Goal: Register for event/course

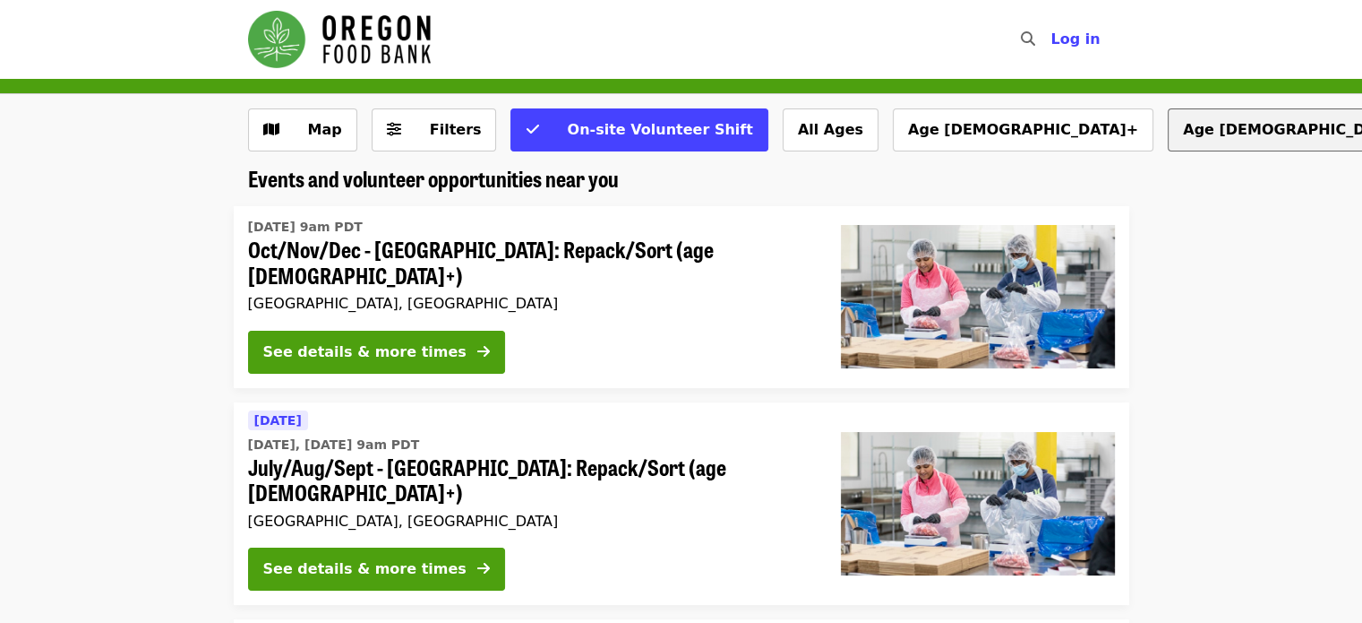
click at [1168, 129] on button "Age [DEMOGRAPHIC_DATA]+" at bounding box center [1298, 129] width 261 height 43
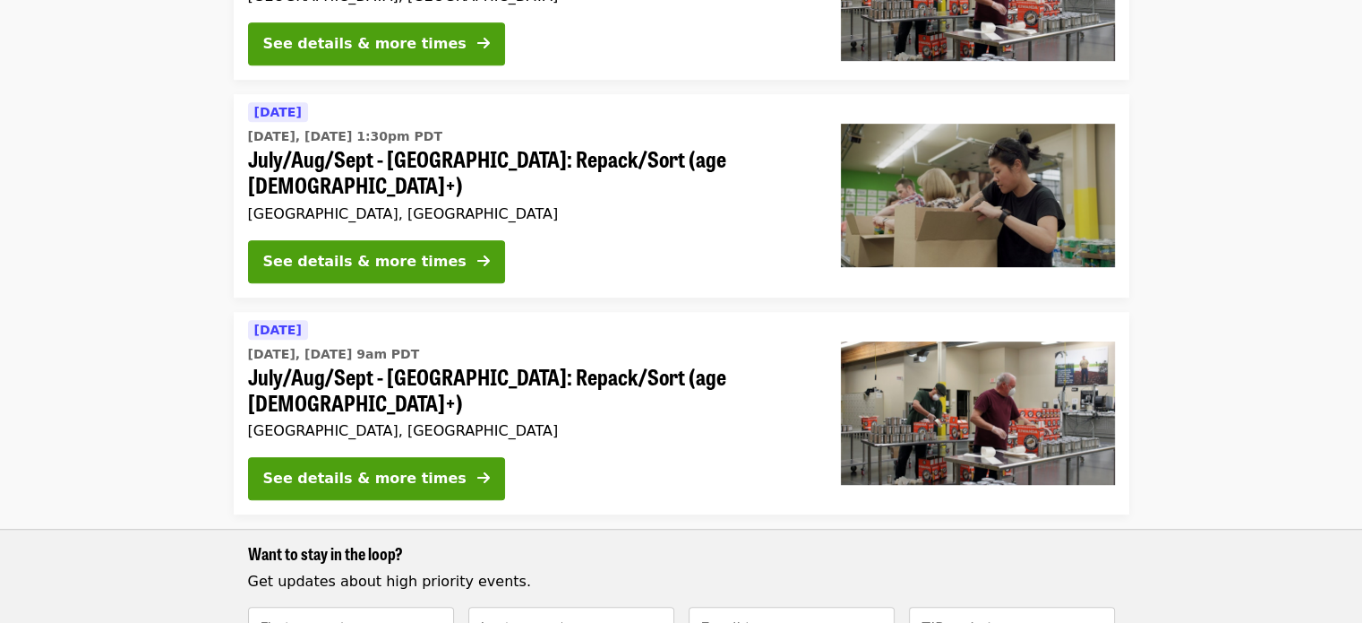
scroll to position [917, 0]
click at [401, 251] on div "See details & more times" at bounding box center [364, 261] width 203 height 21
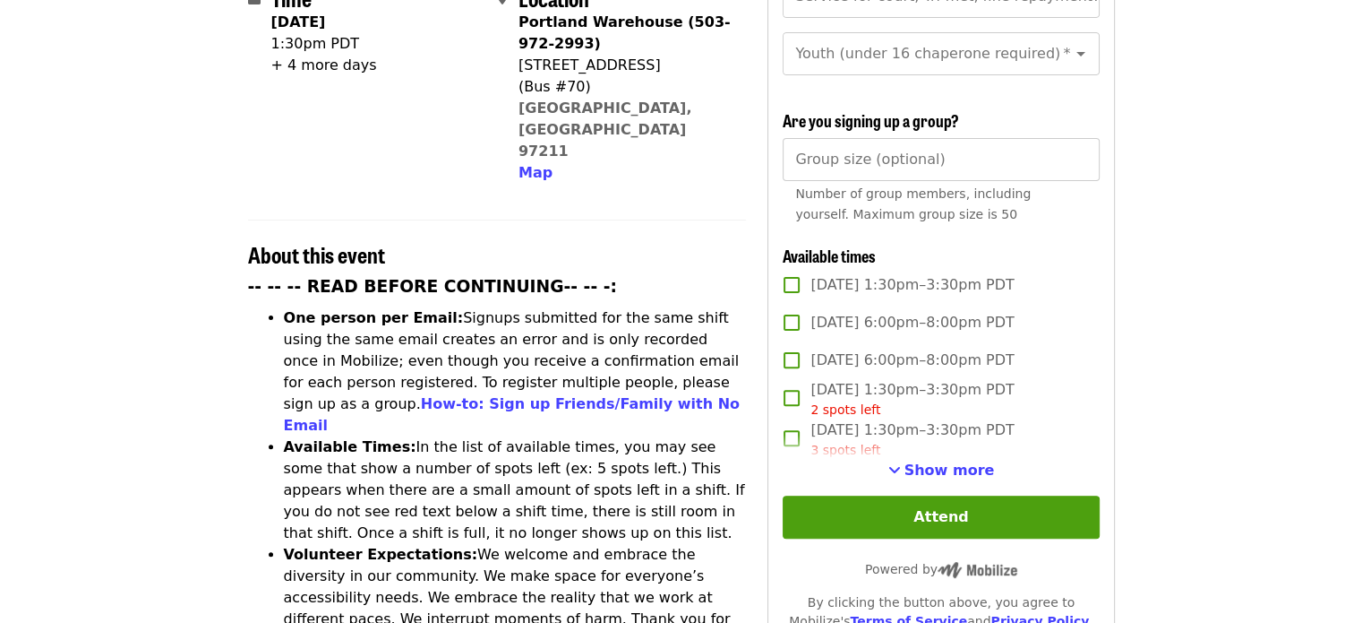
scroll to position [494, 0]
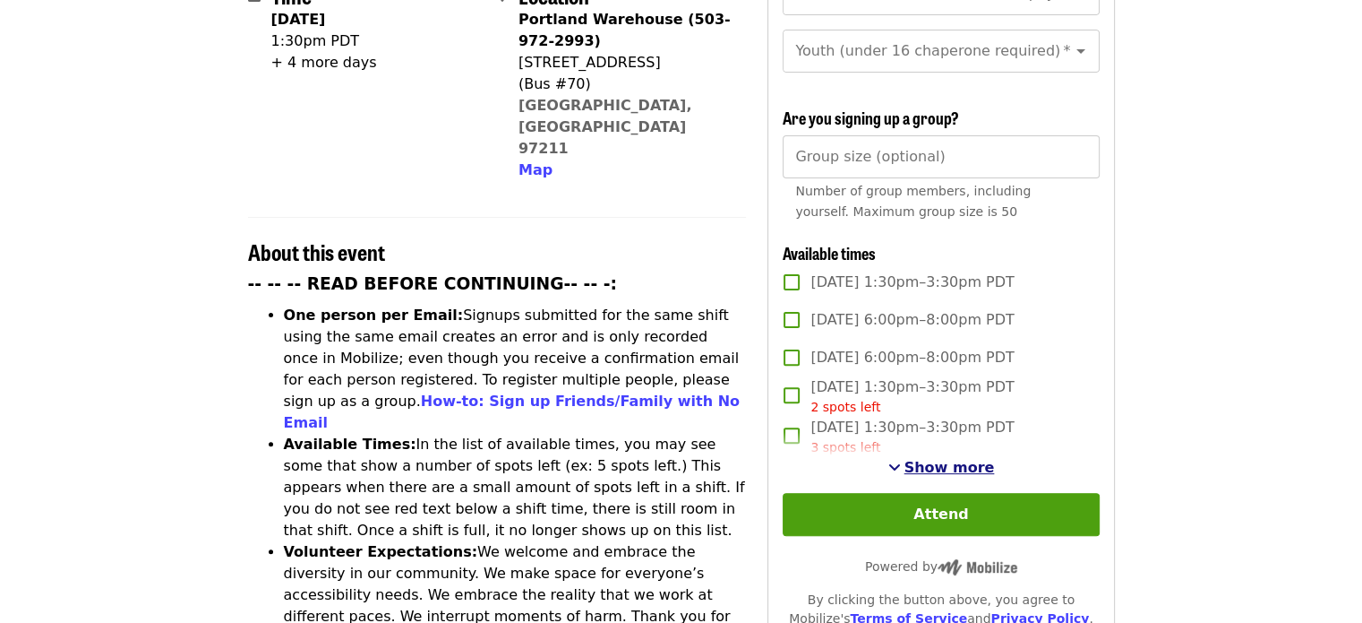
click at [946, 465] on span "Show more" at bounding box center [950, 467] width 90 height 17
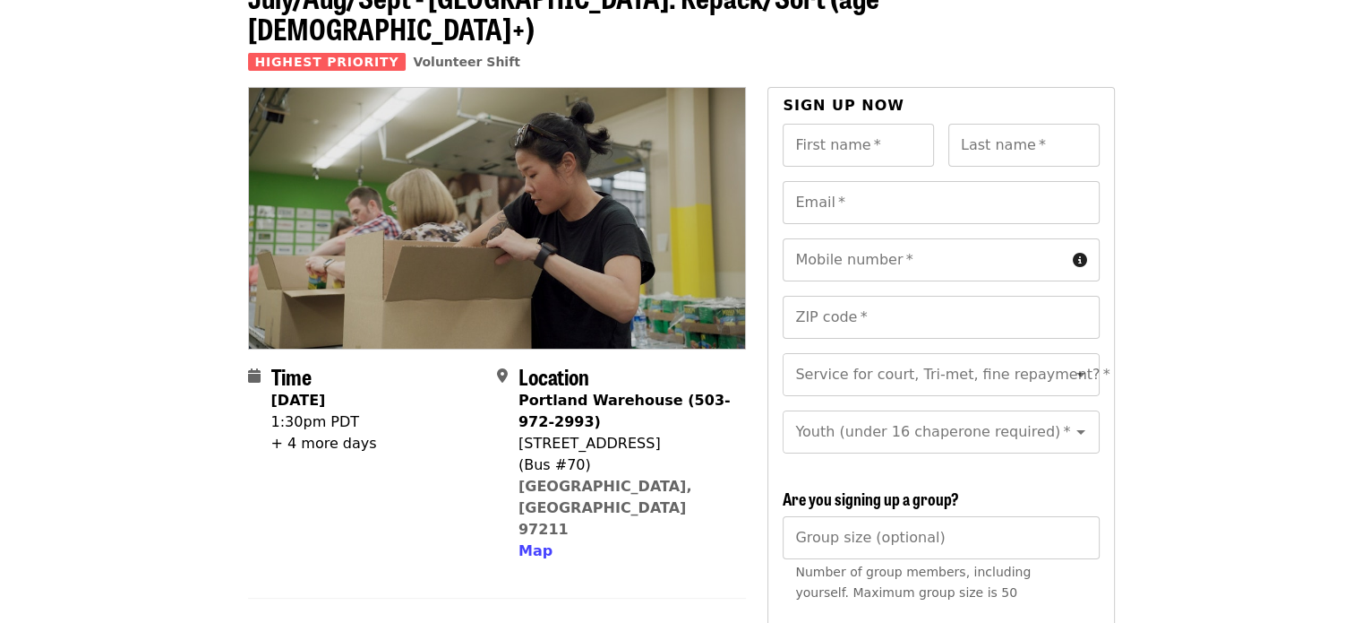
scroll to position [111, 0]
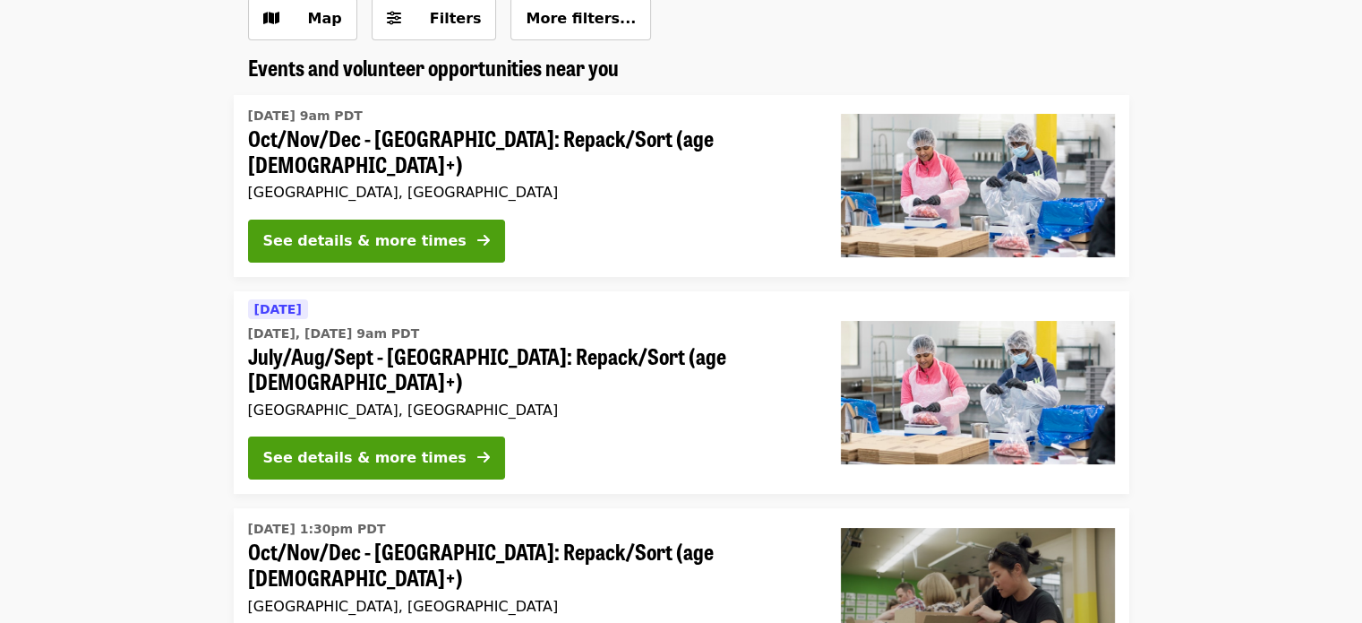
scroll to position [917, 0]
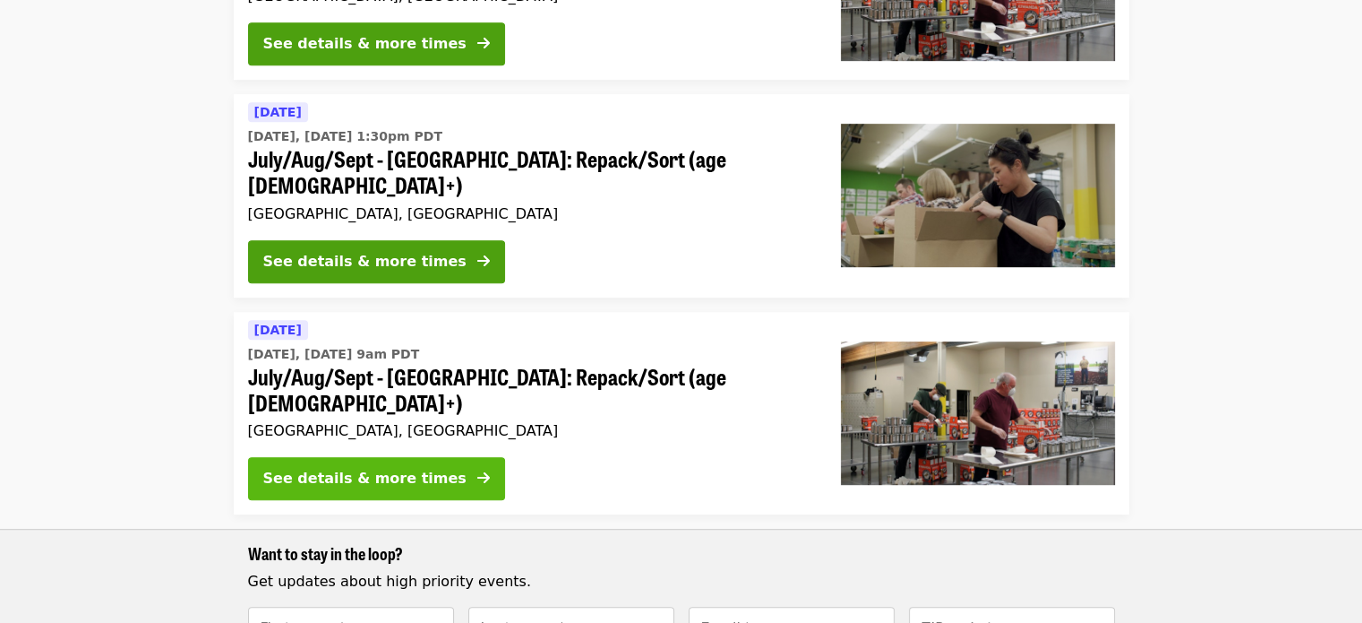
click at [412, 468] on div "See details & more times" at bounding box center [364, 478] width 203 height 21
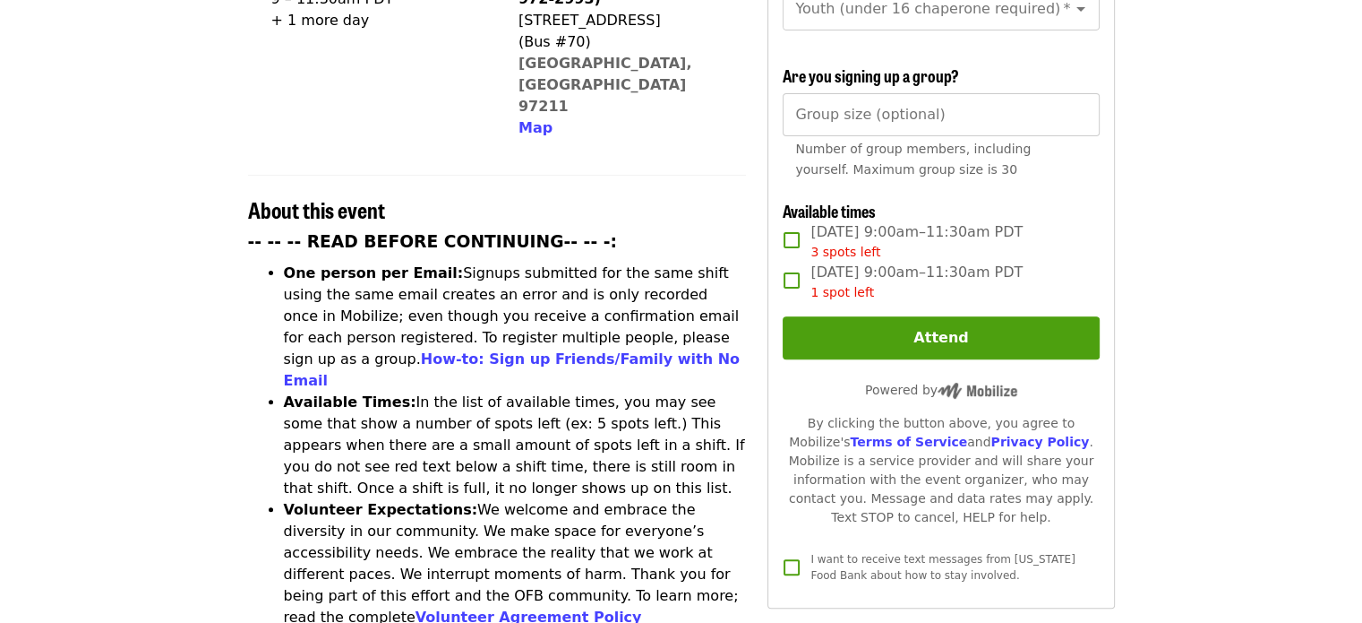
scroll to position [552, 0]
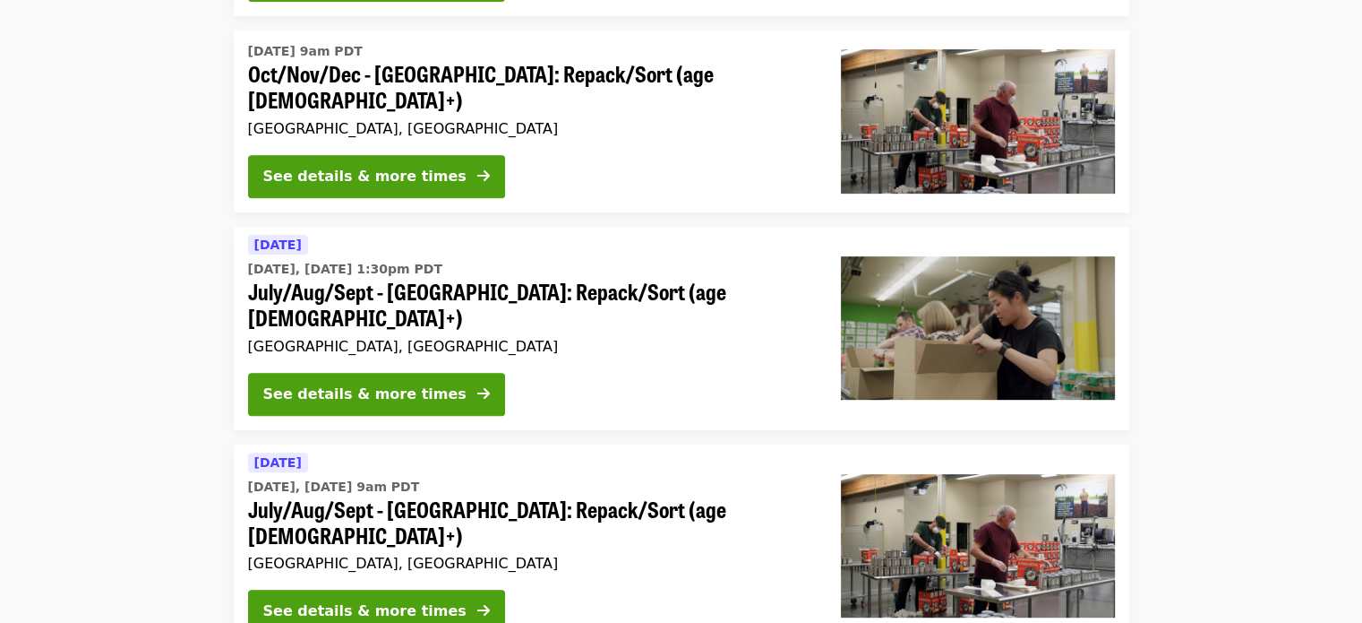
scroll to position [785, 0]
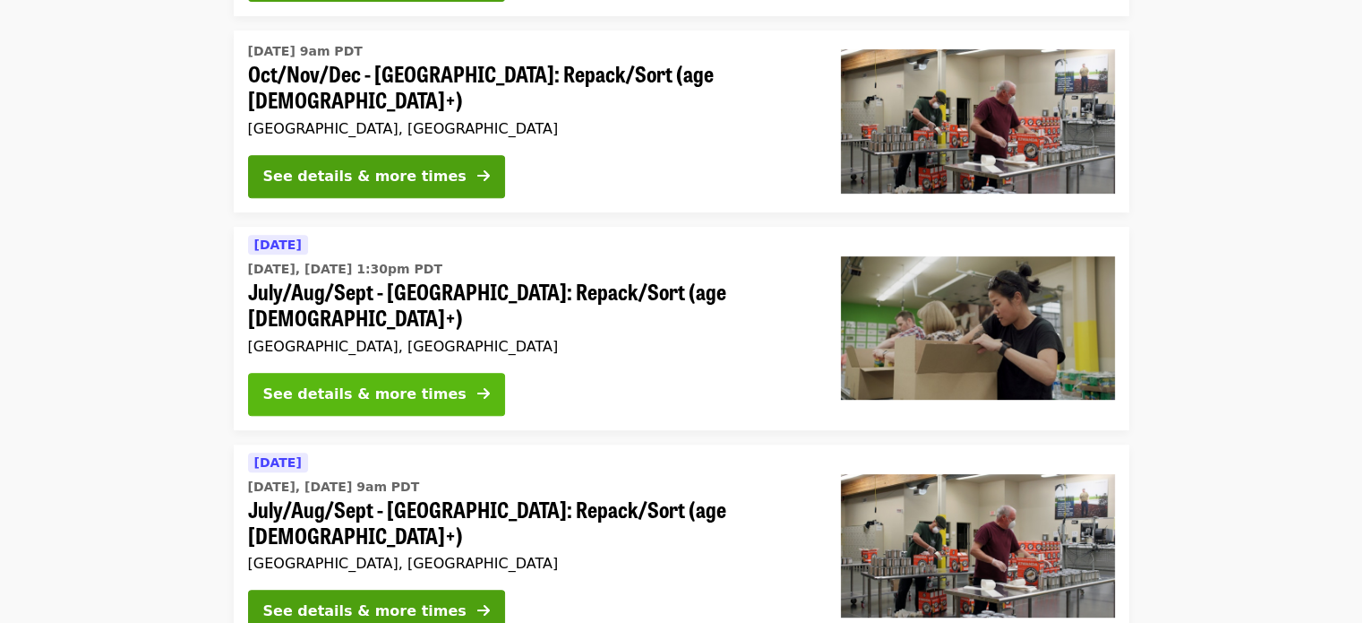
click at [408, 383] on div "See details & more times" at bounding box center [364, 393] width 203 height 21
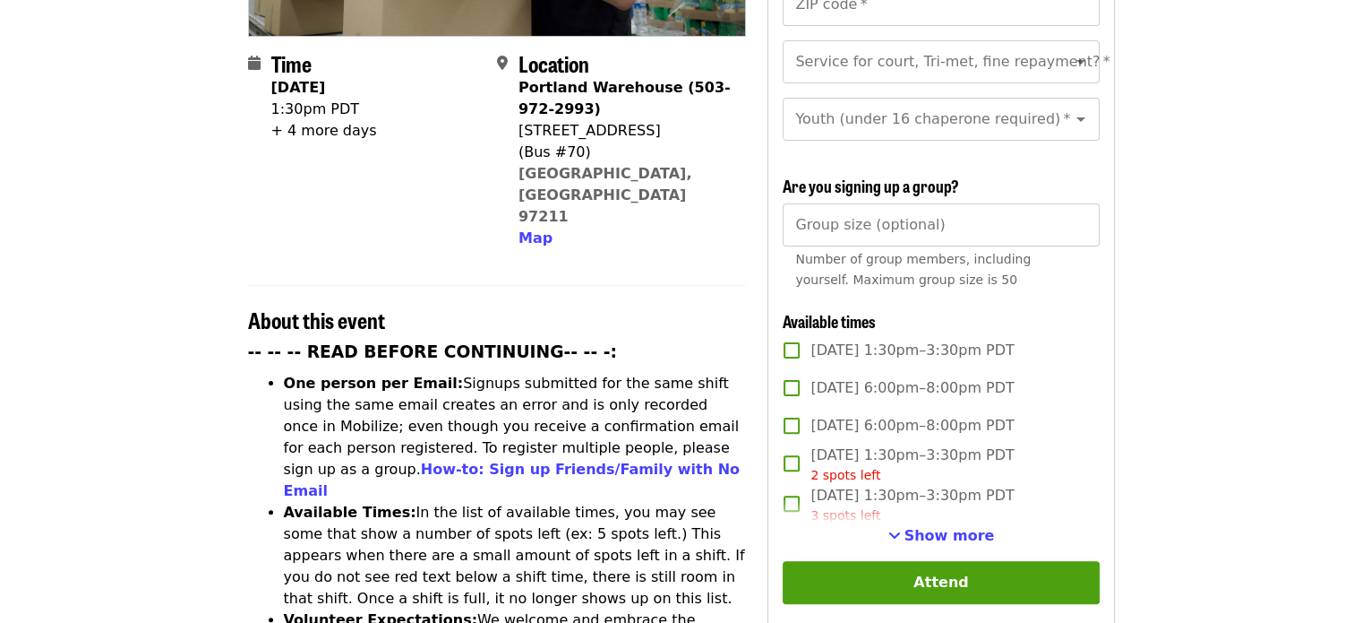
scroll to position [426, 0]
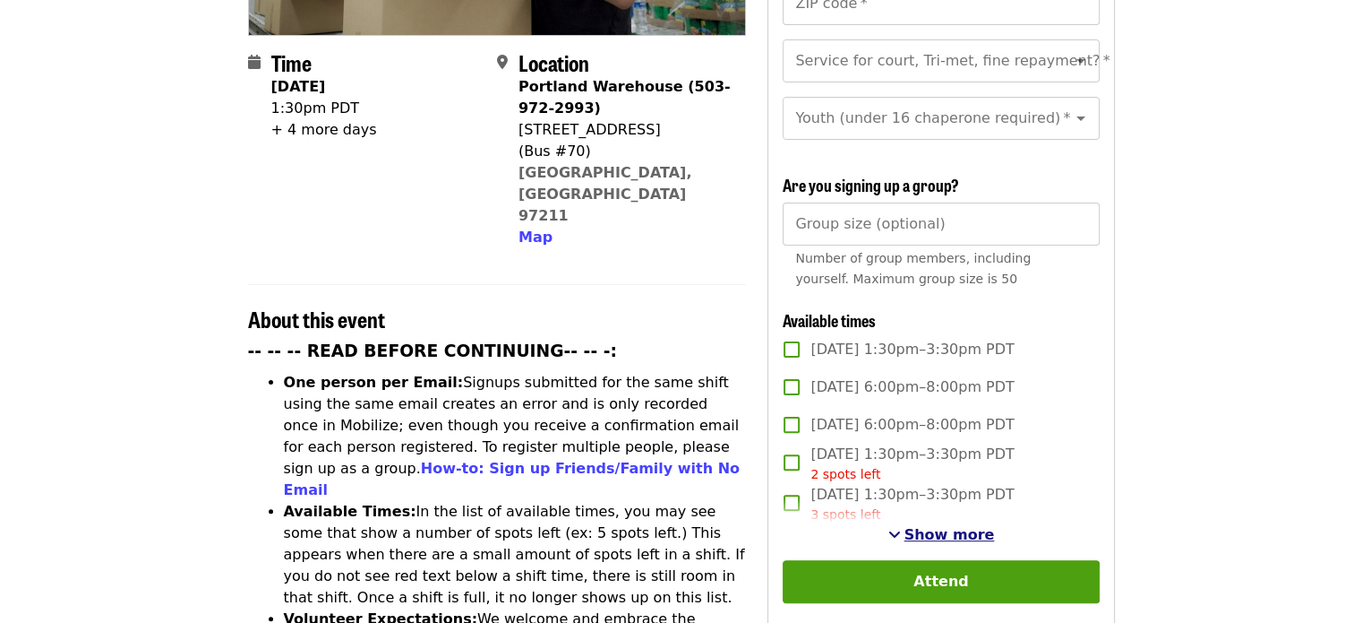
click at [940, 526] on span "Show more" at bounding box center [950, 534] width 90 height 17
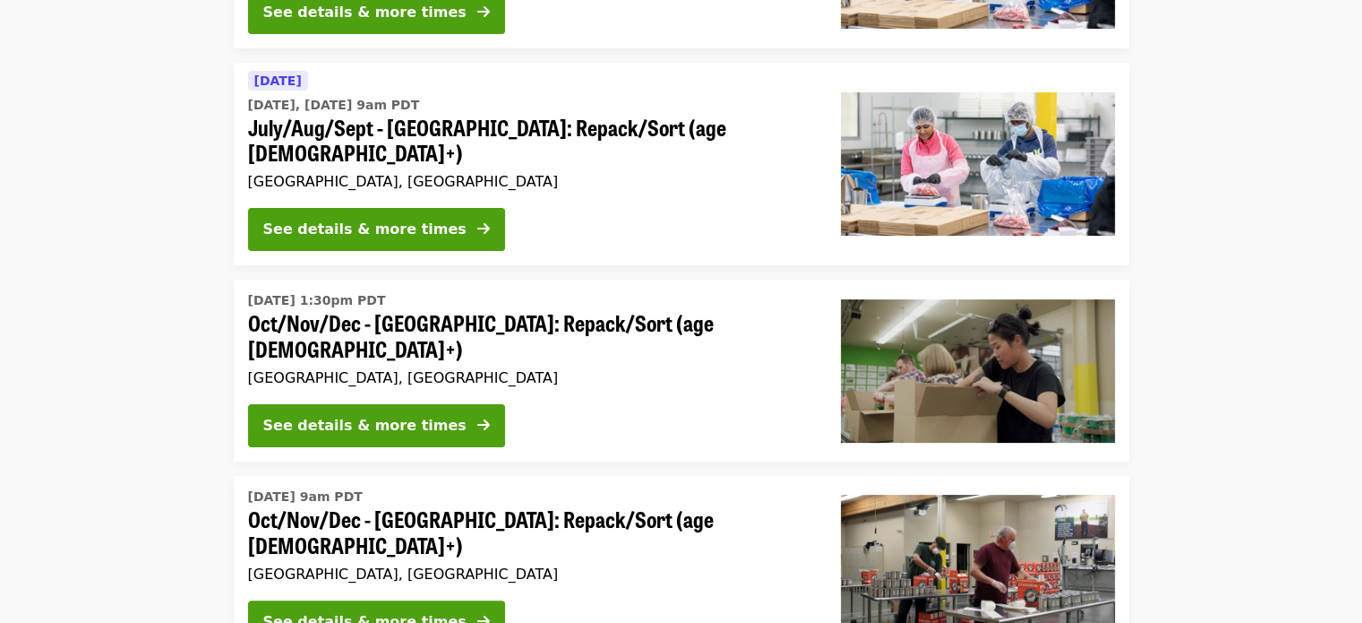
scroll to position [335, 0]
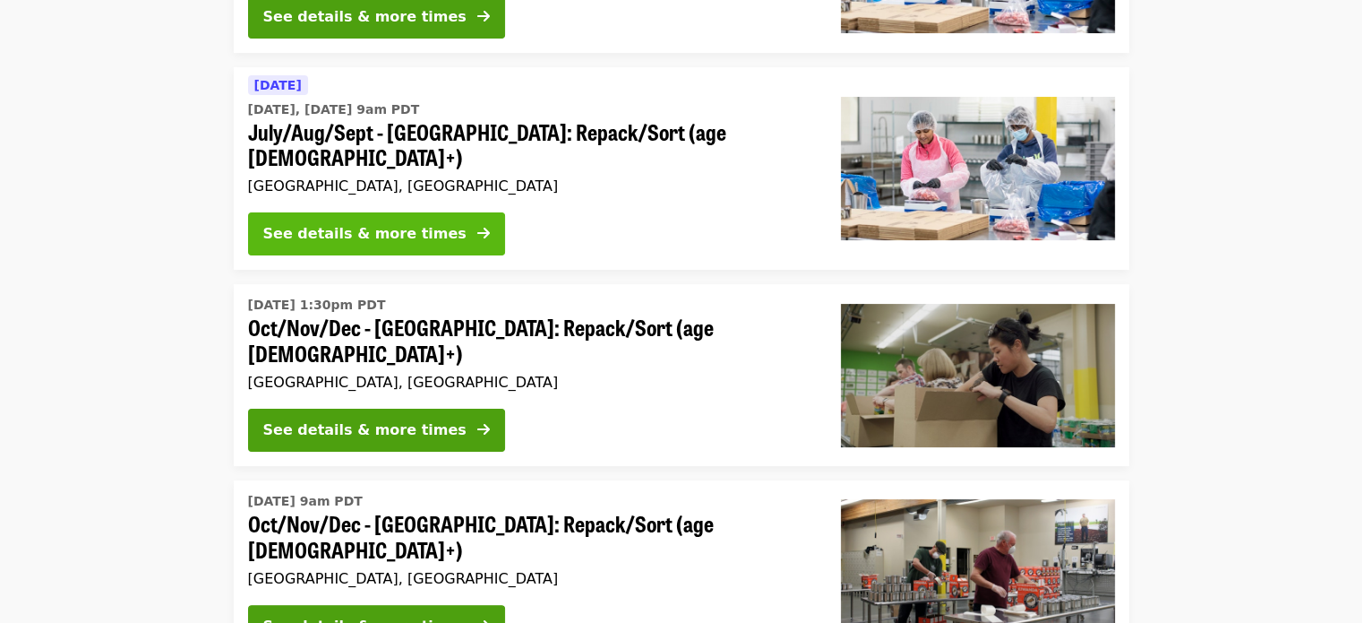
click at [326, 223] on div "See details & more times" at bounding box center [364, 233] width 203 height 21
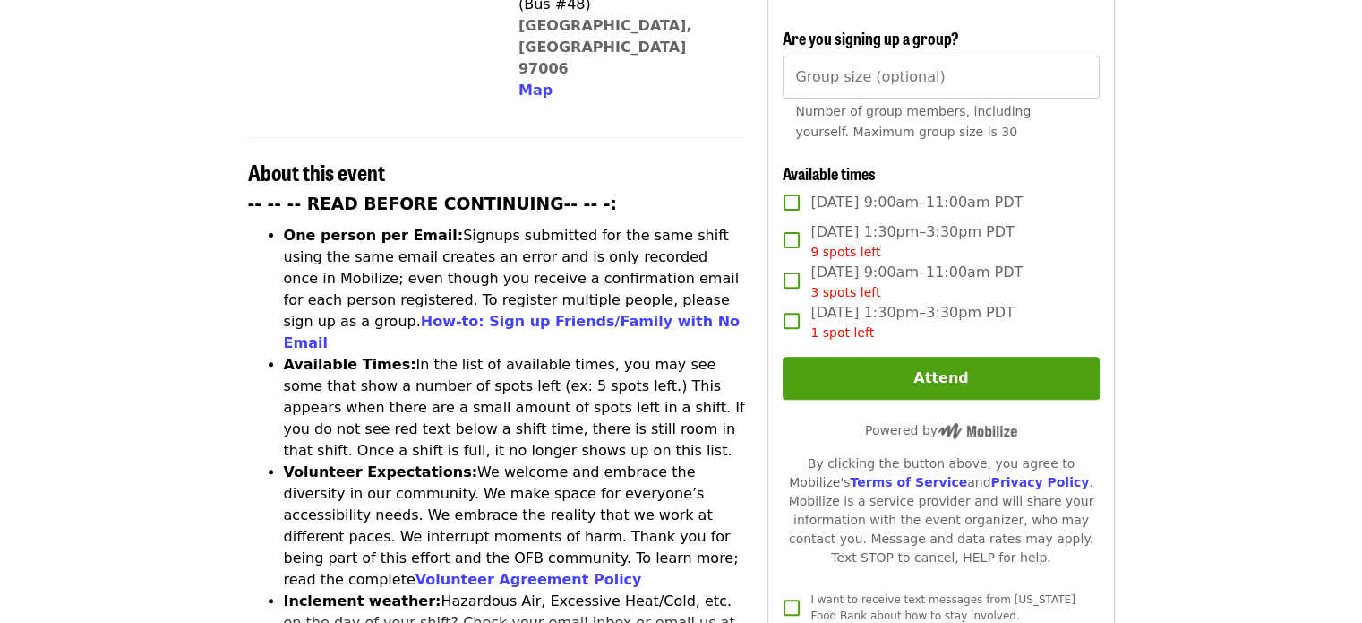
scroll to position [575, 0]
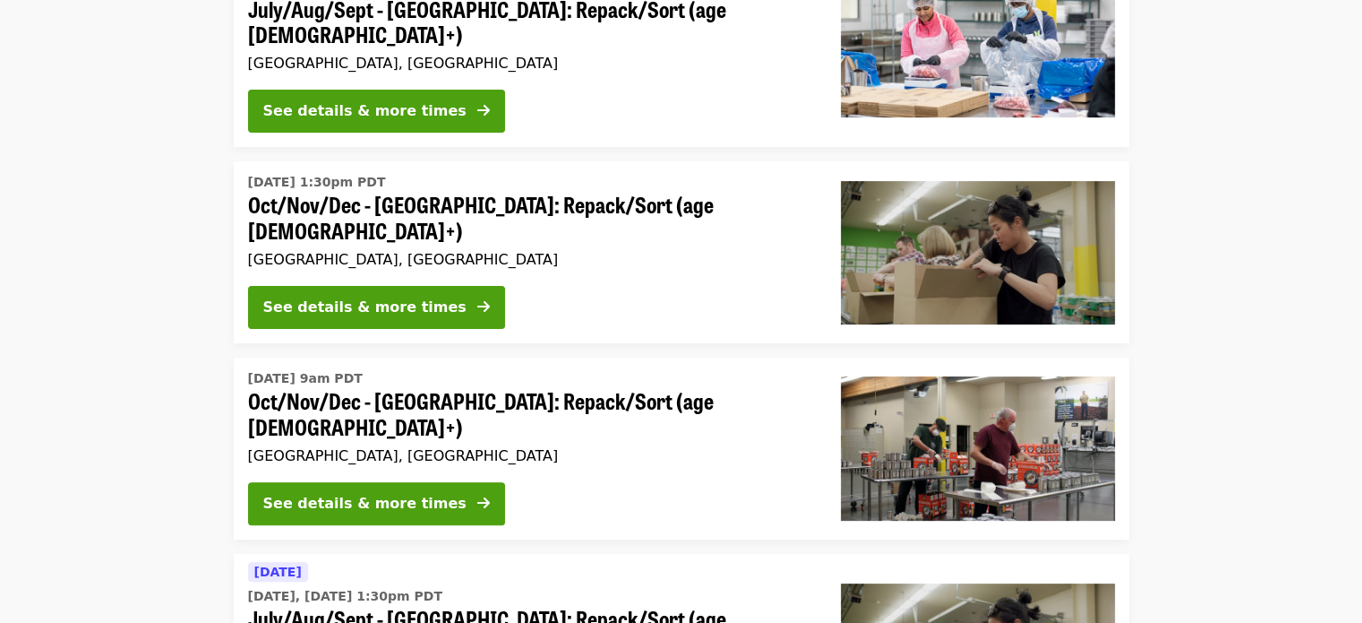
scroll to position [429, 0]
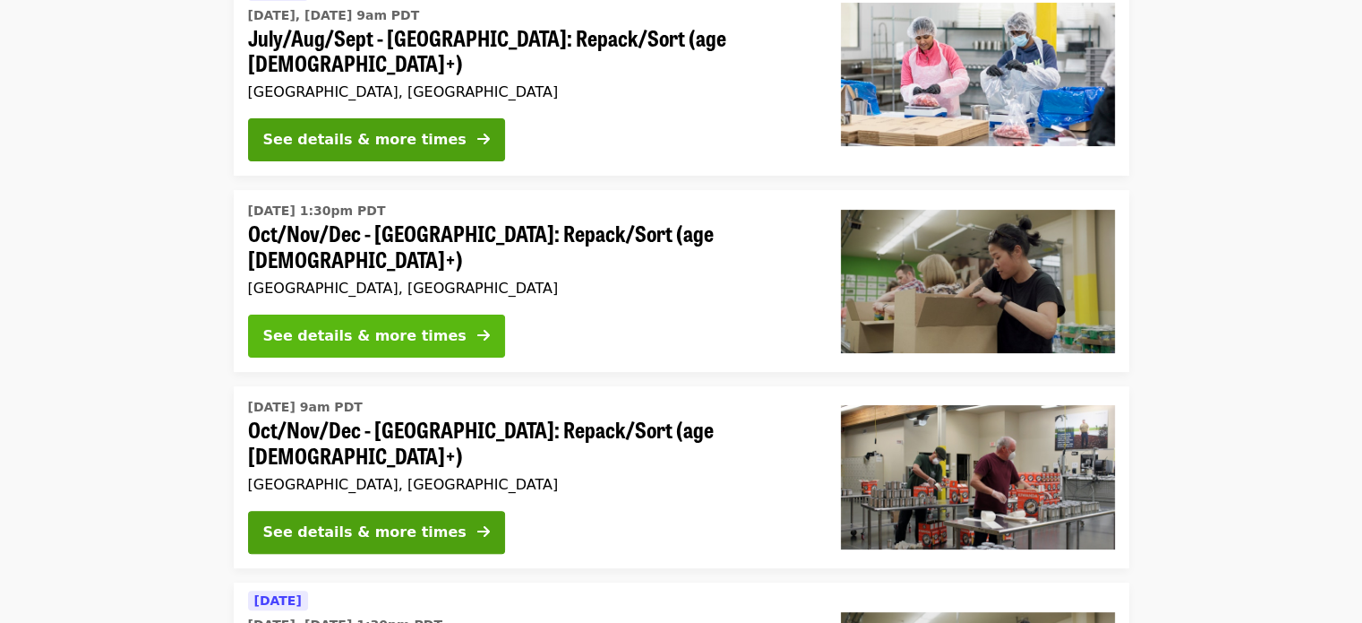
click at [383, 325] on div "See details & more times" at bounding box center [364, 335] width 203 height 21
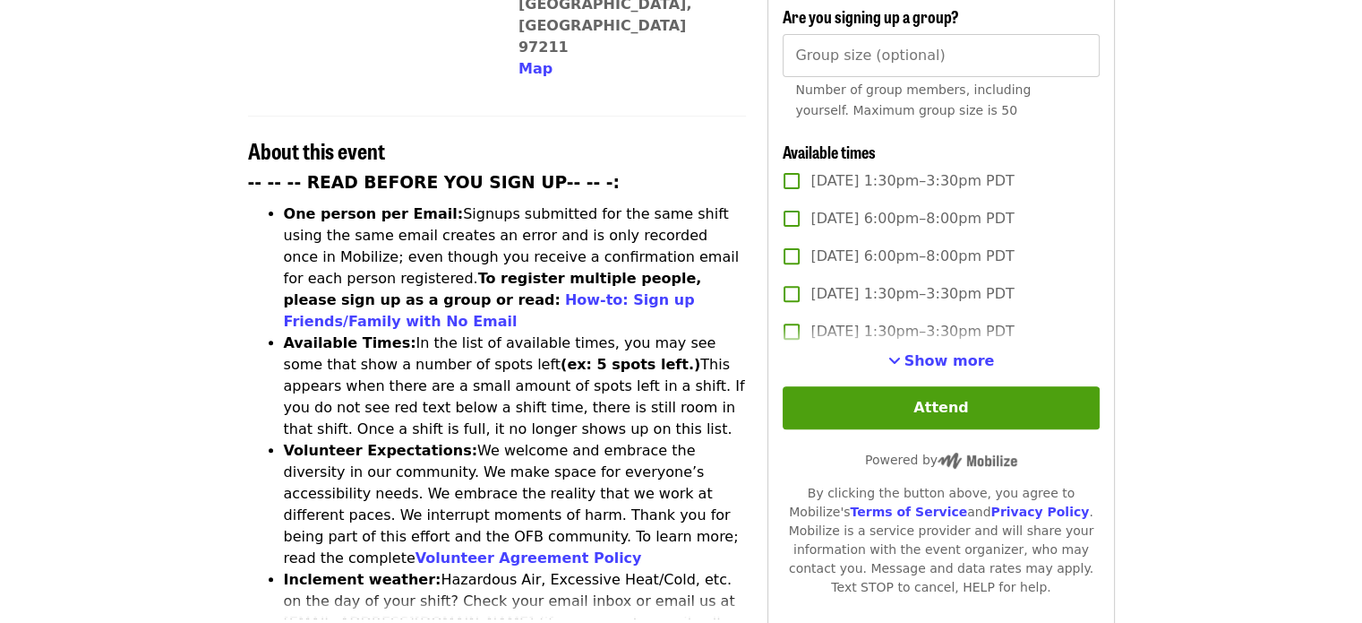
scroll to position [597, 0]
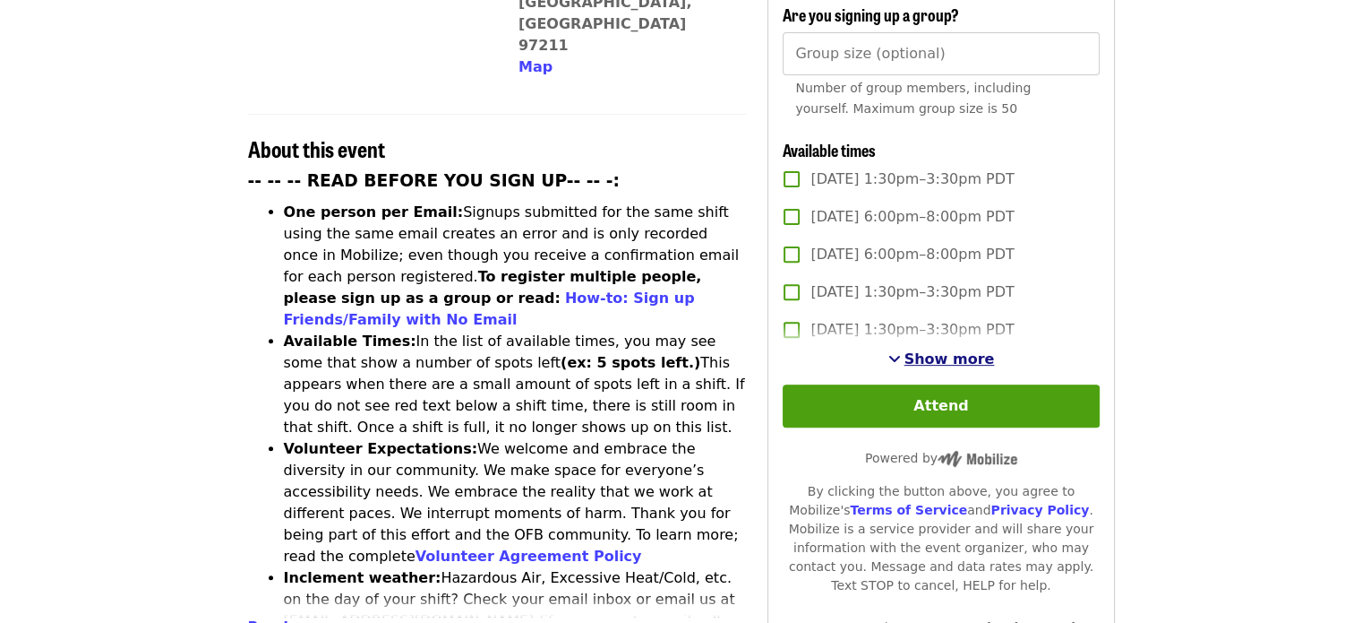
click at [949, 350] on span "Show more" at bounding box center [950, 358] width 90 height 17
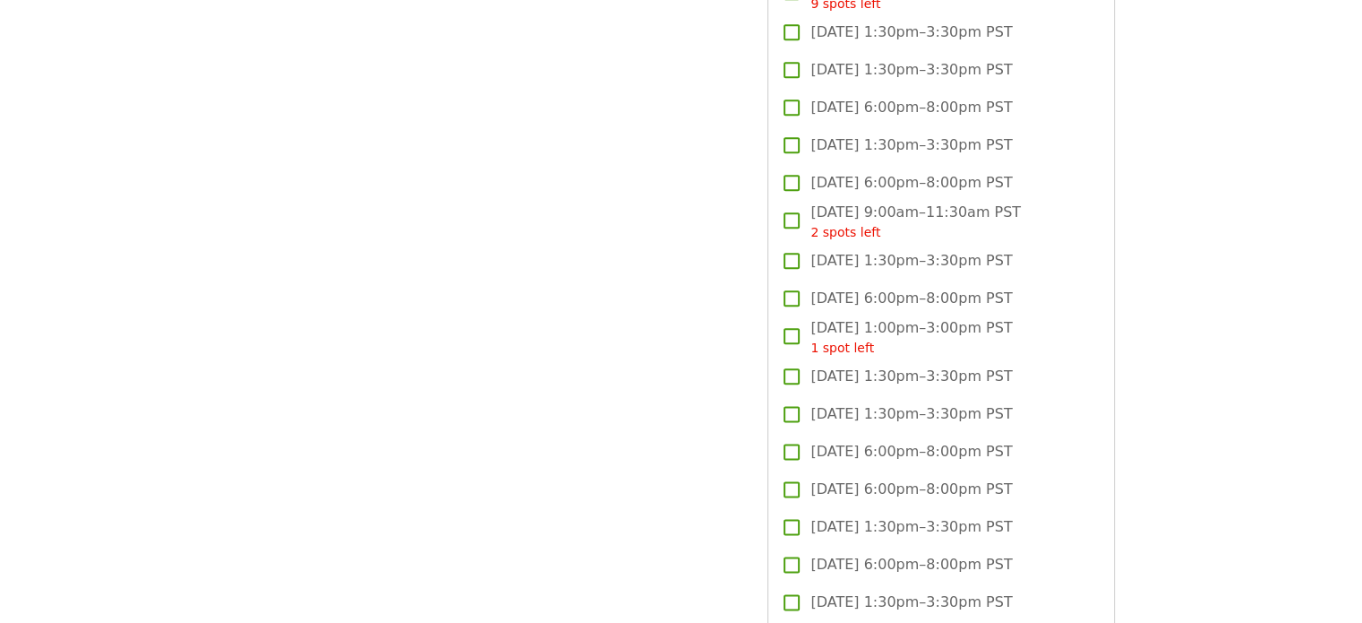
scroll to position [2159, 0]
click at [949, 356] on label "Mon, Nov 10, 1:30pm–3:30pm PST" at bounding box center [929, 375] width 312 height 38
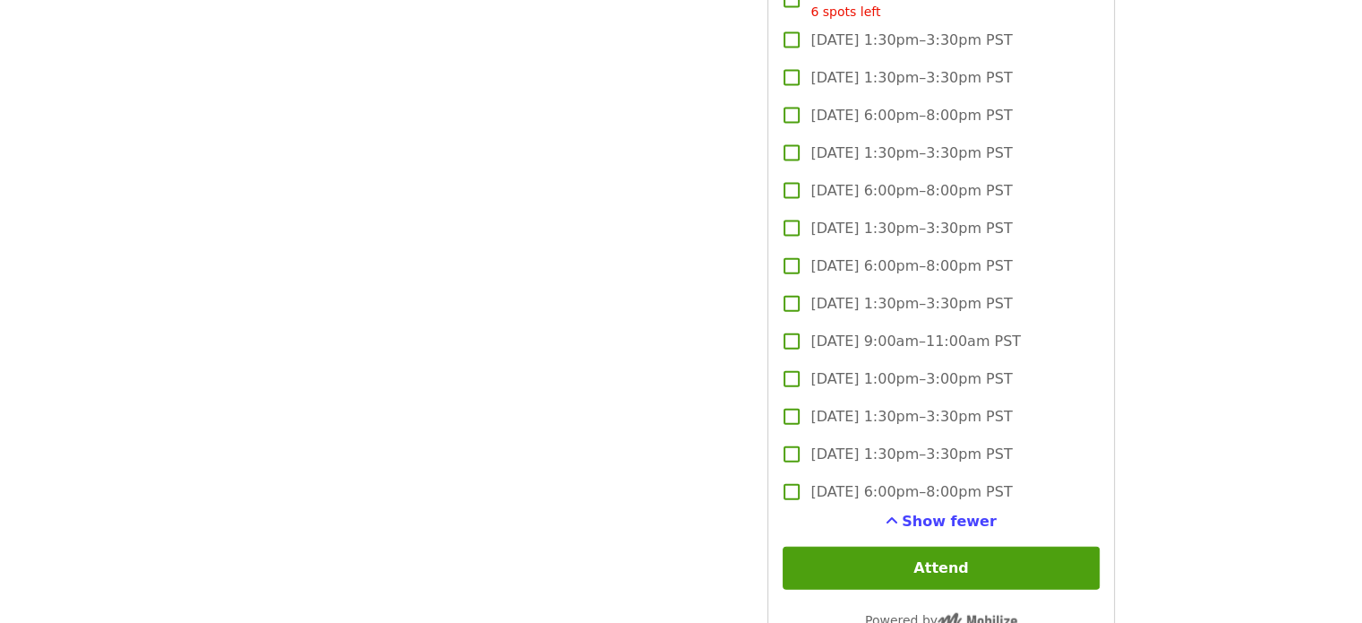
scroll to position [4016, 0]
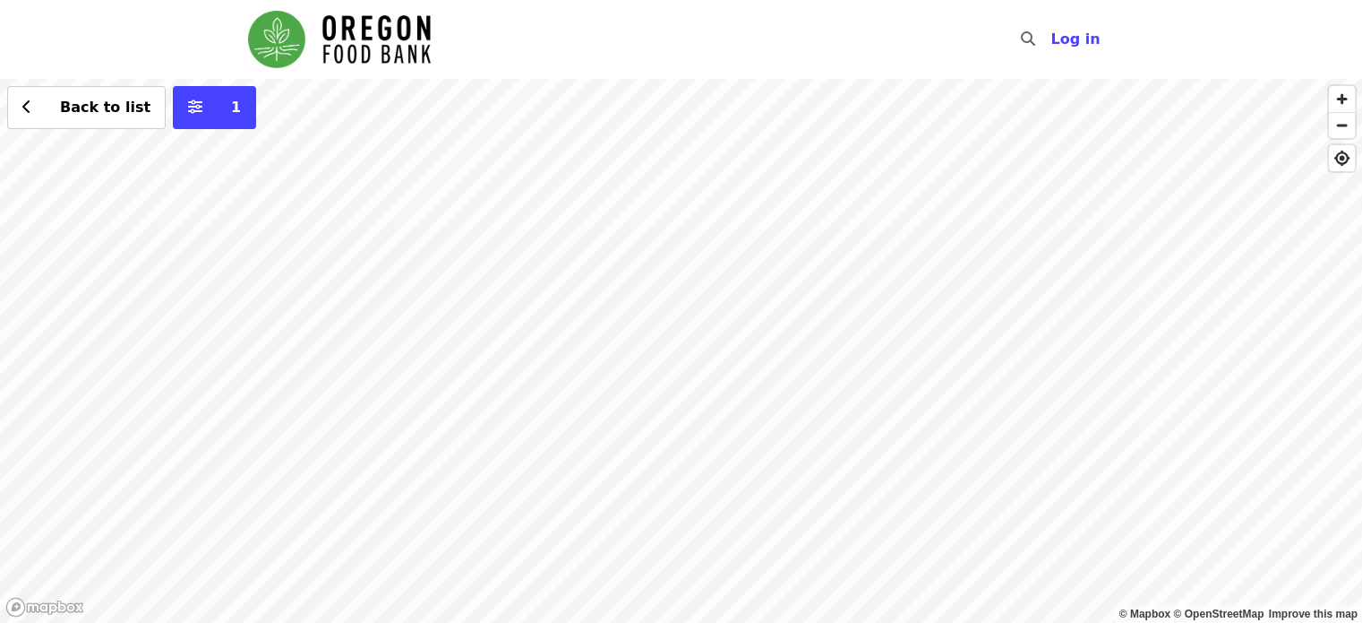
click at [713, 182] on div "Back to list 1" at bounding box center [681, 351] width 1362 height 544
click at [700, 576] on div "Back to list 1" at bounding box center [681, 351] width 1362 height 544
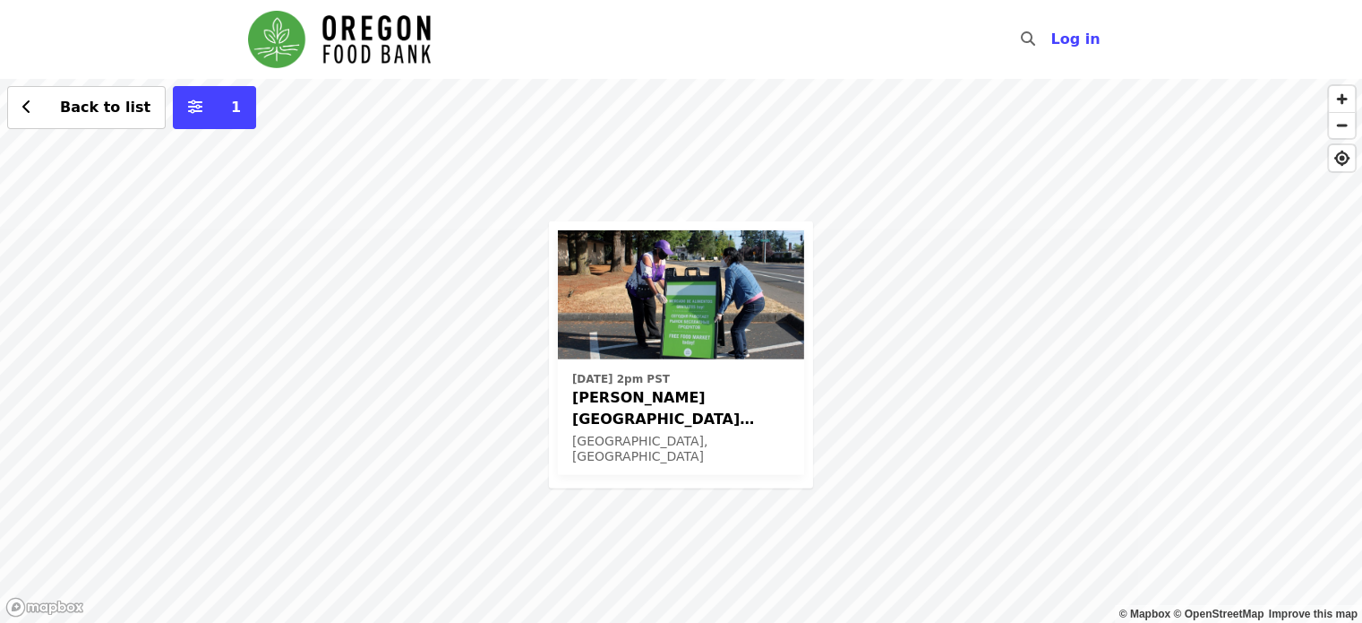
click at [868, 113] on div "[DATE] 2pm [GEOGRAPHIC_DATA][PERSON_NAME] (Latino Network) - Free Food Market (…" at bounding box center [681, 351] width 1362 height 544
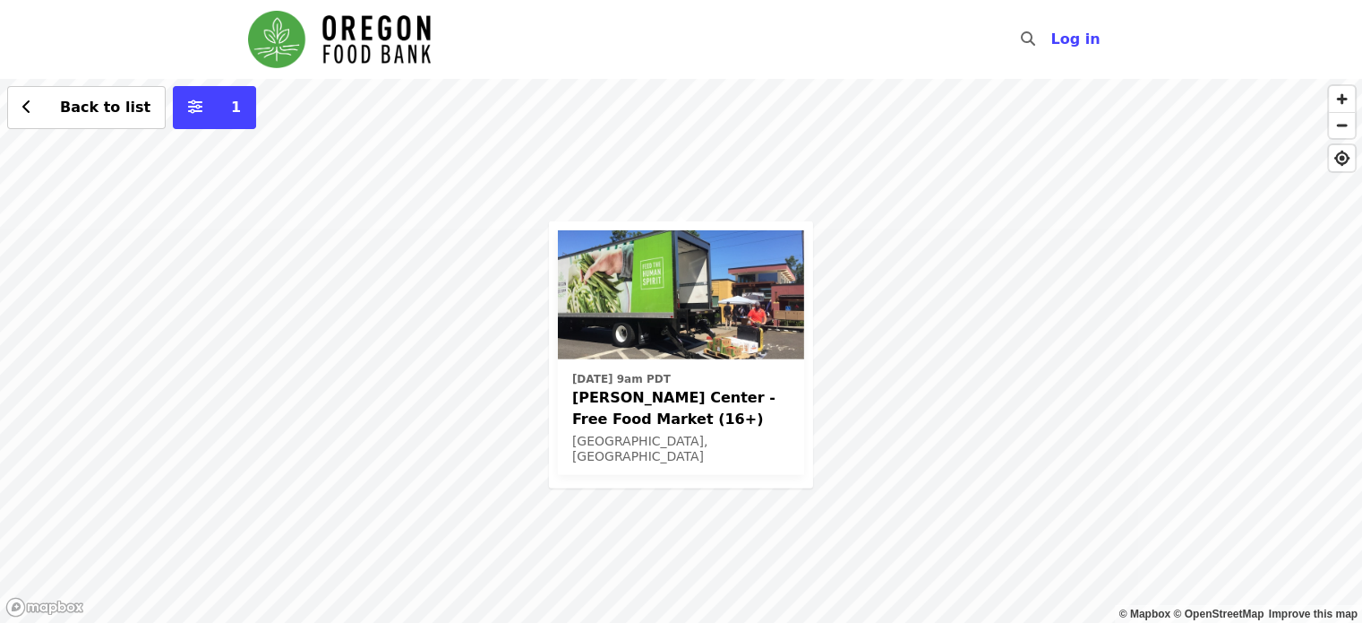
click at [491, 325] on div "[DATE] 9am PDT [PERSON_NAME] Center - Free Food Market (16+) [GEOGRAPHIC_DATA],…" at bounding box center [681, 351] width 1362 height 544
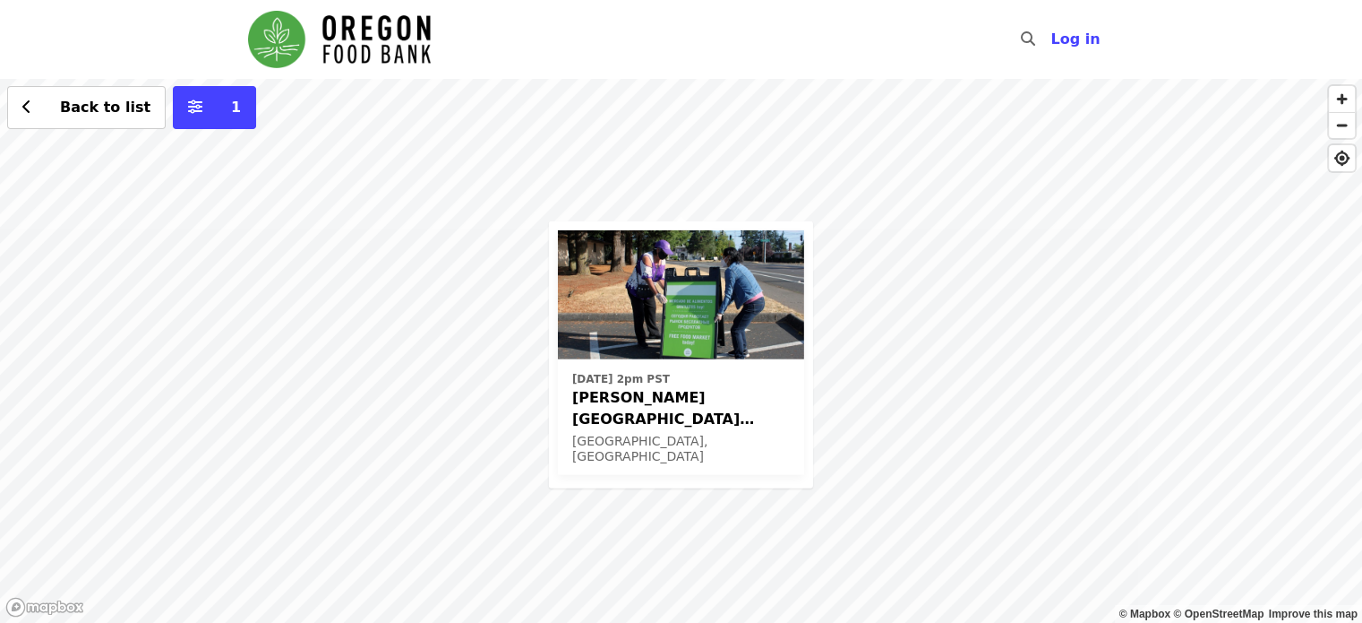
click at [667, 419] on span "[PERSON_NAME][GEOGRAPHIC_DATA] (Latino Network) - Free Food Market (16+)" at bounding box center [681, 408] width 218 height 43
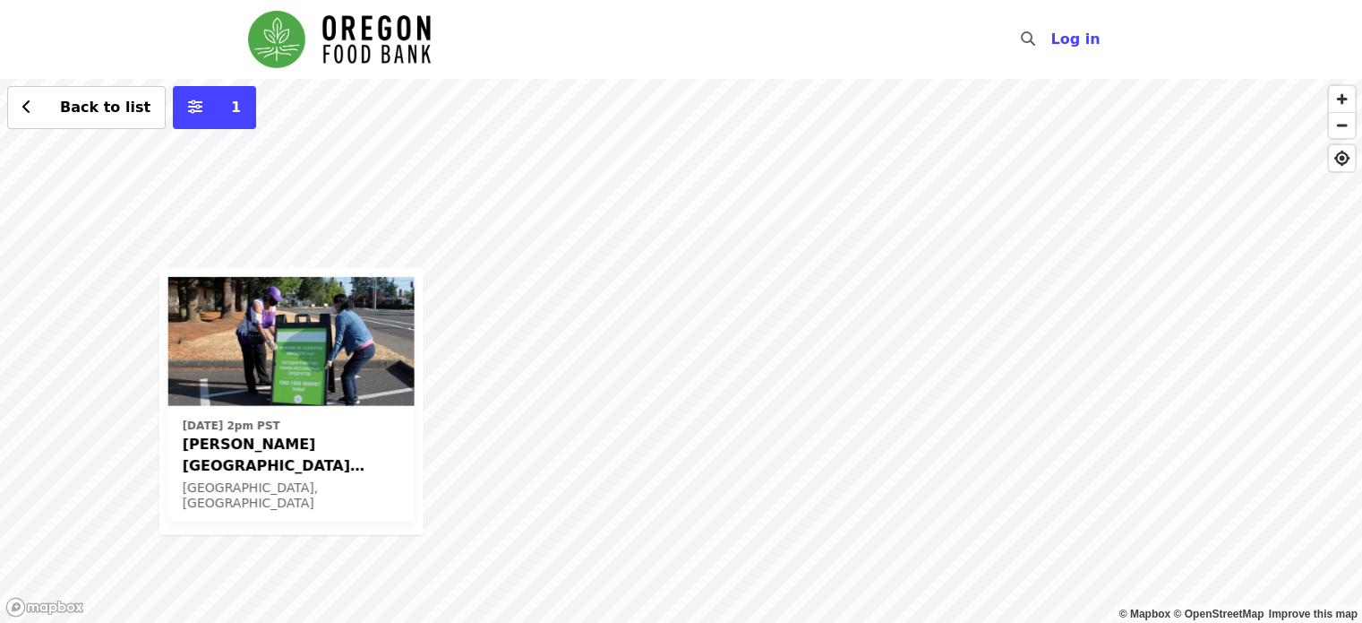
click at [254, 218] on div "[DATE] 2pm [GEOGRAPHIC_DATA][PERSON_NAME] (Latino Network) - Free Food Market (…" at bounding box center [681, 351] width 1362 height 544
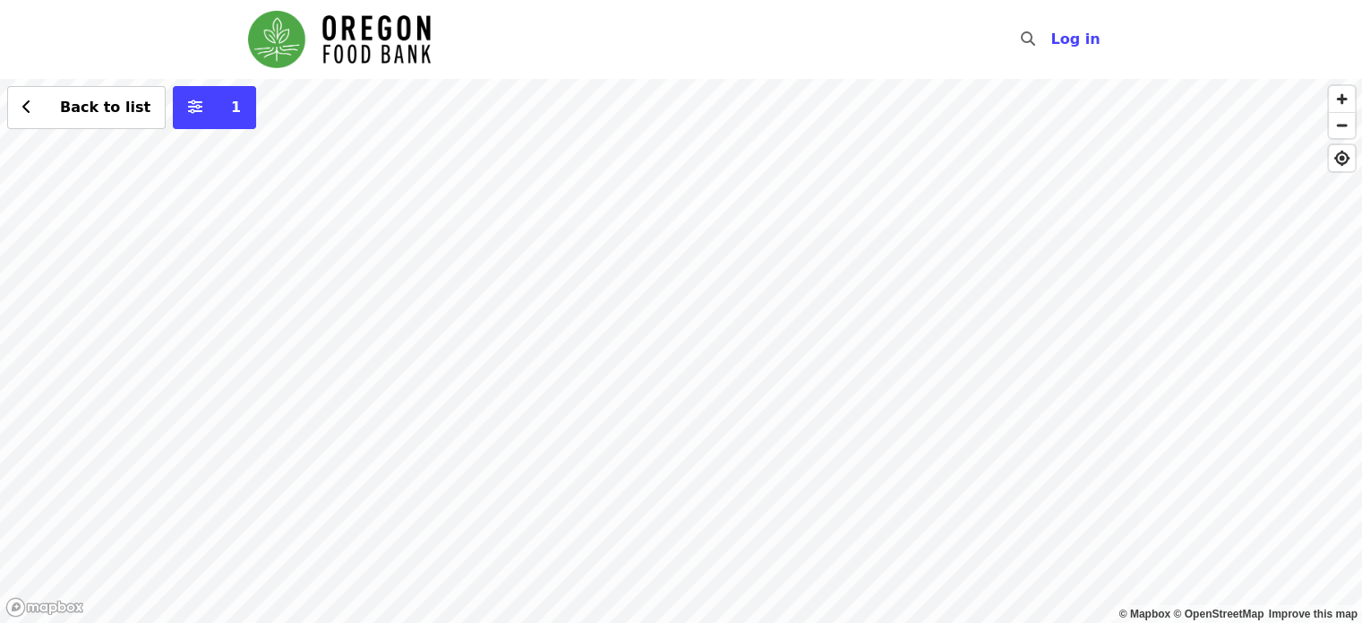
click at [700, 383] on div "Back to list 1" at bounding box center [681, 351] width 1362 height 544
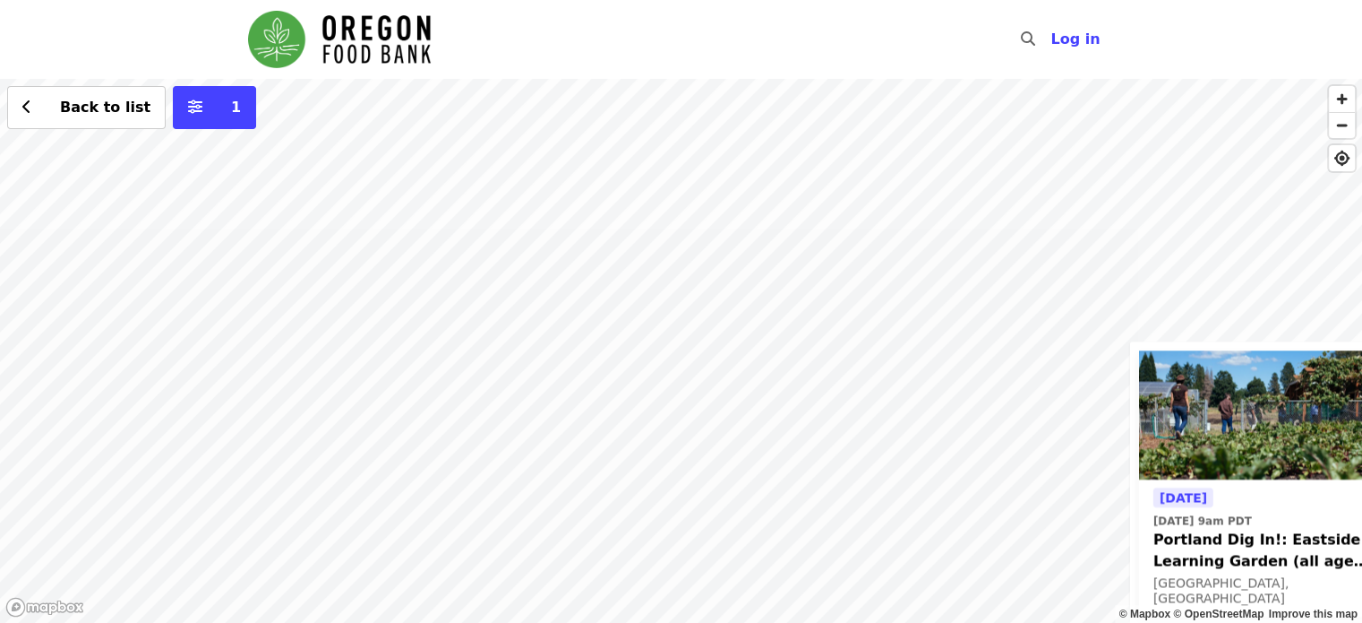
drag, startPoint x: 337, startPoint y: 244, endPoint x: 1055, endPoint y: 662, distance: 831.3
click at [1055, 622] on html "Skip to content ​ Log in © Mapbox © OpenStreetMap Improve this map [DATE] [DATE…" at bounding box center [681, 311] width 1362 height 623
click at [799, 317] on div "[DATE] [DATE] 9am PDT Portland Dig In!: Eastside Learning Garden (all ages) - A…" at bounding box center [681, 351] width 1362 height 544
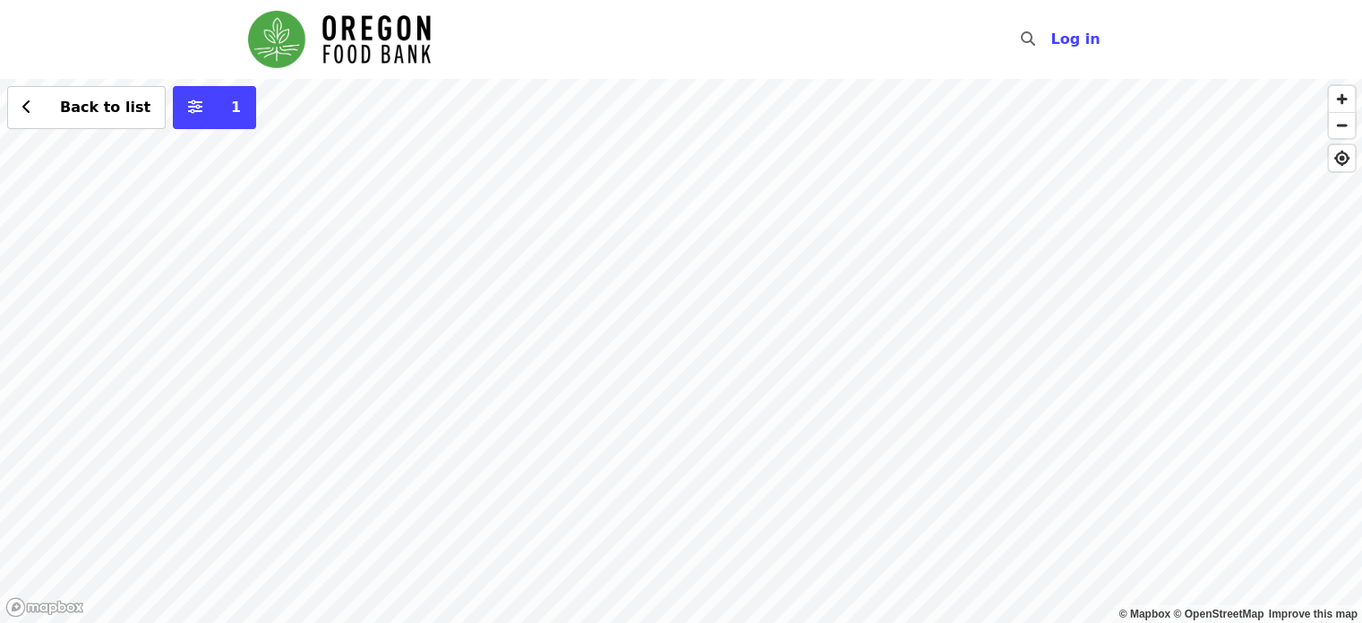
click at [238, 247] on div "Back to list 1" at bounding box center [681, 351] width 1362 height 544
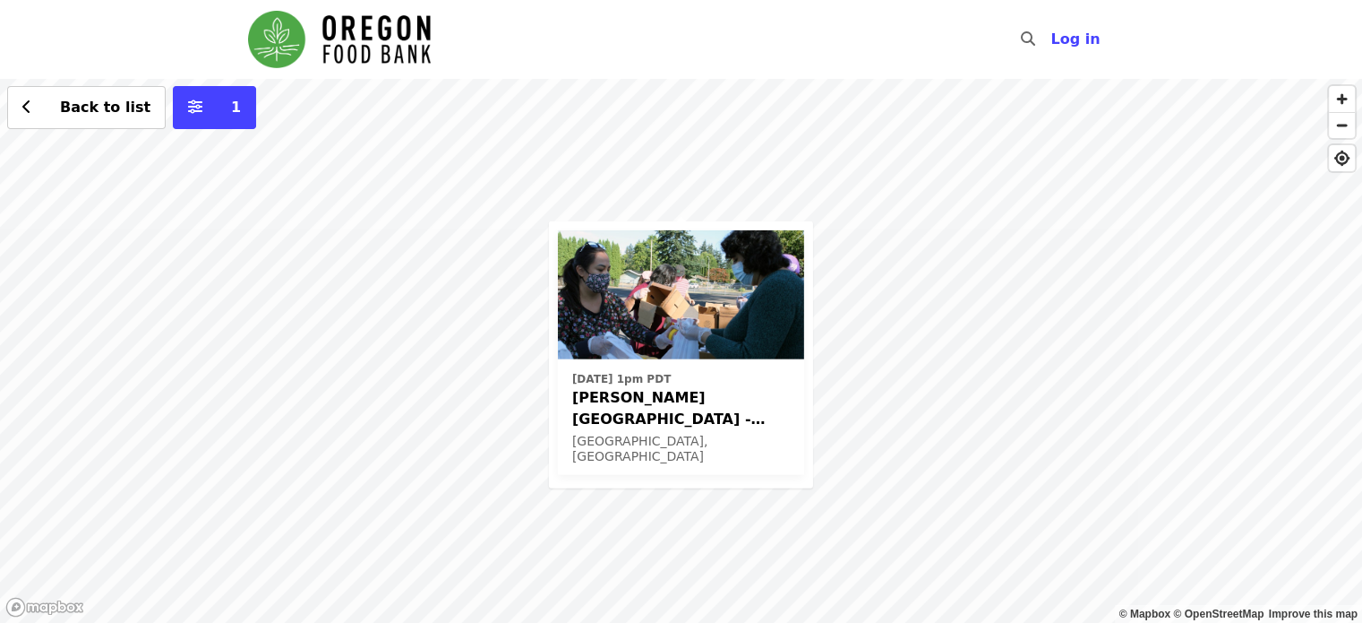
click at [326, 569] on div "[DATE] 1pm PDT [PERSON_NAME][GEOGRAPHIC_DATA] - Free Food Market (16+) [GEOGRAP…" at bounding box center [681, 351] width 1362 height 544
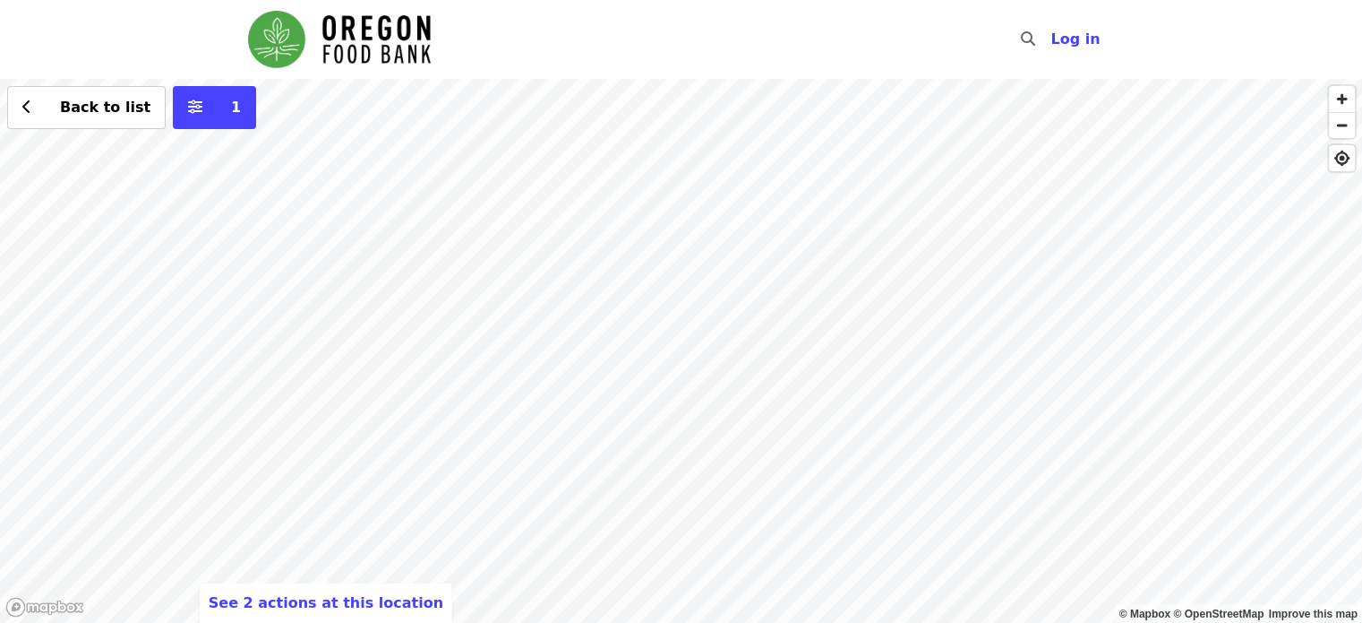
click at [327, 569] on div "See 2 actions at this location Back to list 1" at bounding box center [681, 351] width 1362 height 544
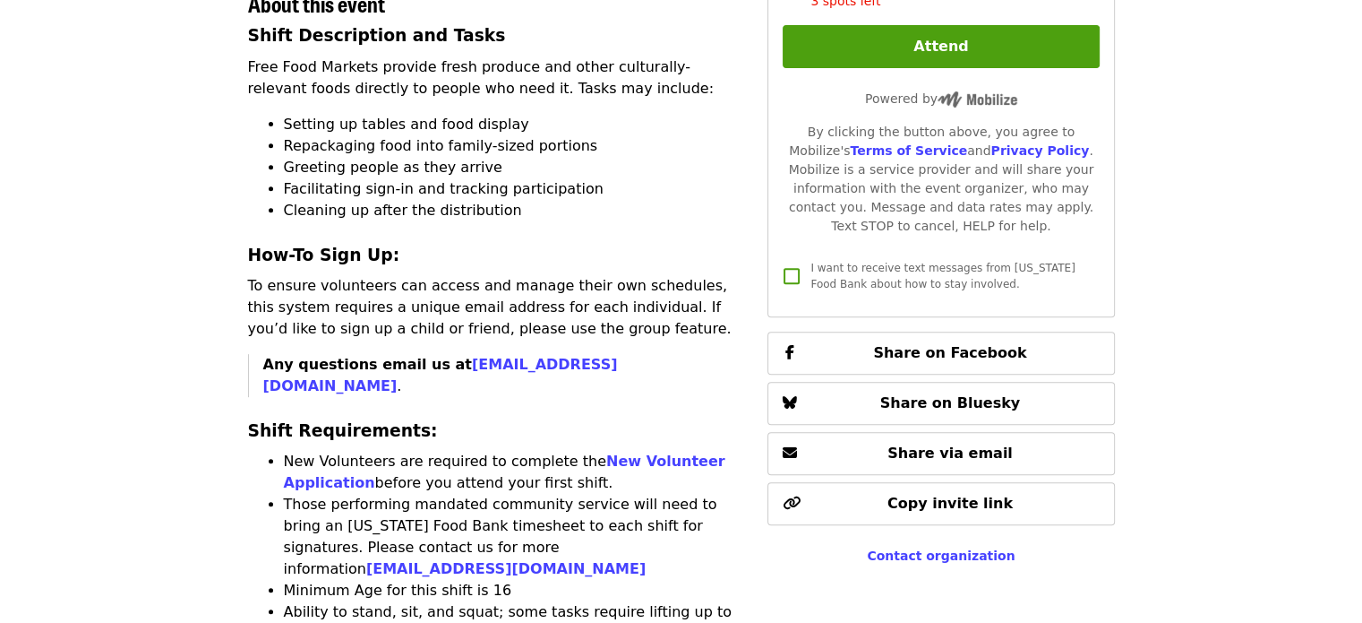
scroll to position [720, 0]
